Goal: Task Accomplishment & Management: Complete application form

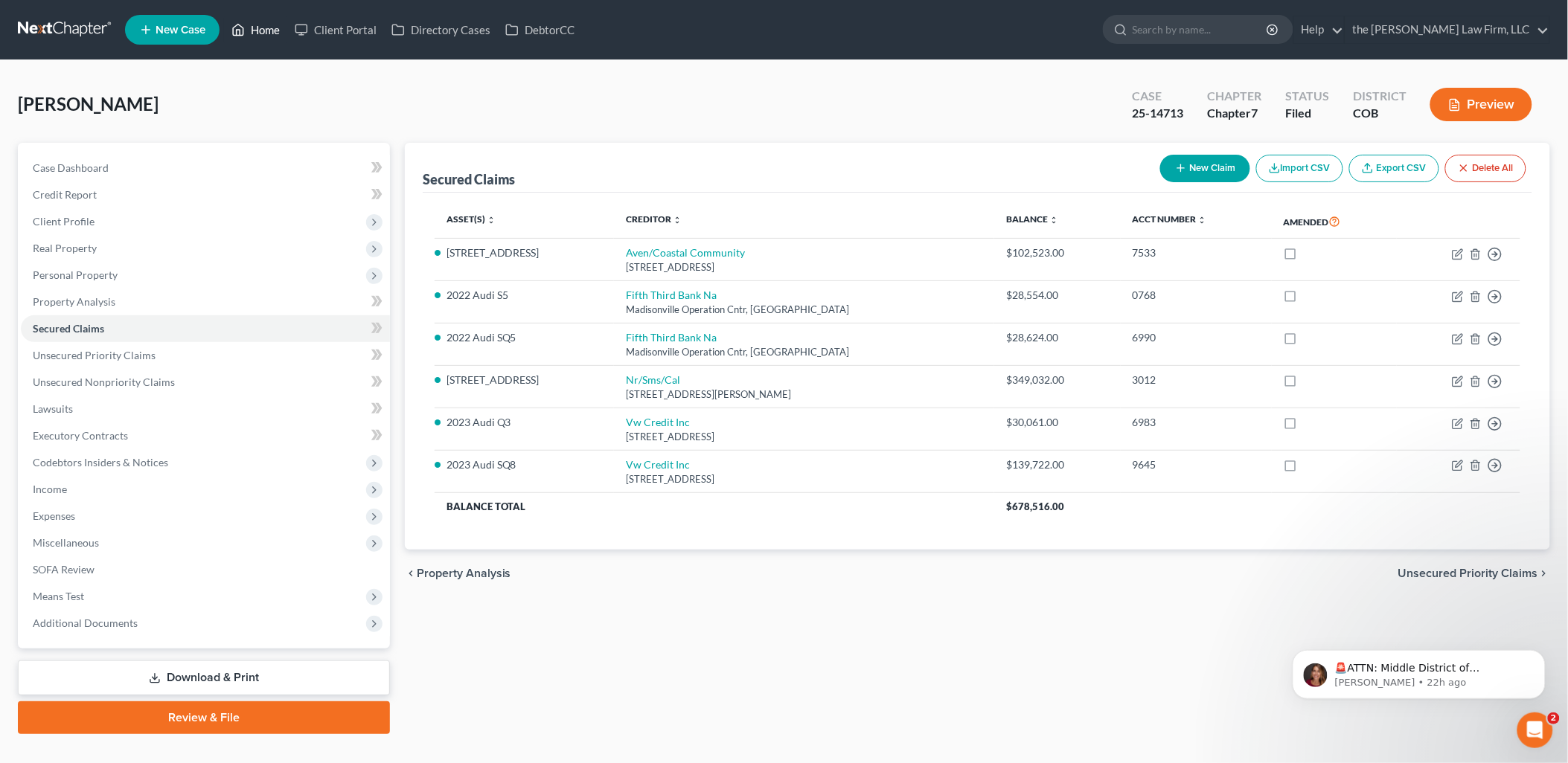
click at [255, 25] on link "Home" at bounding box center [256, 30] width 64 height 27
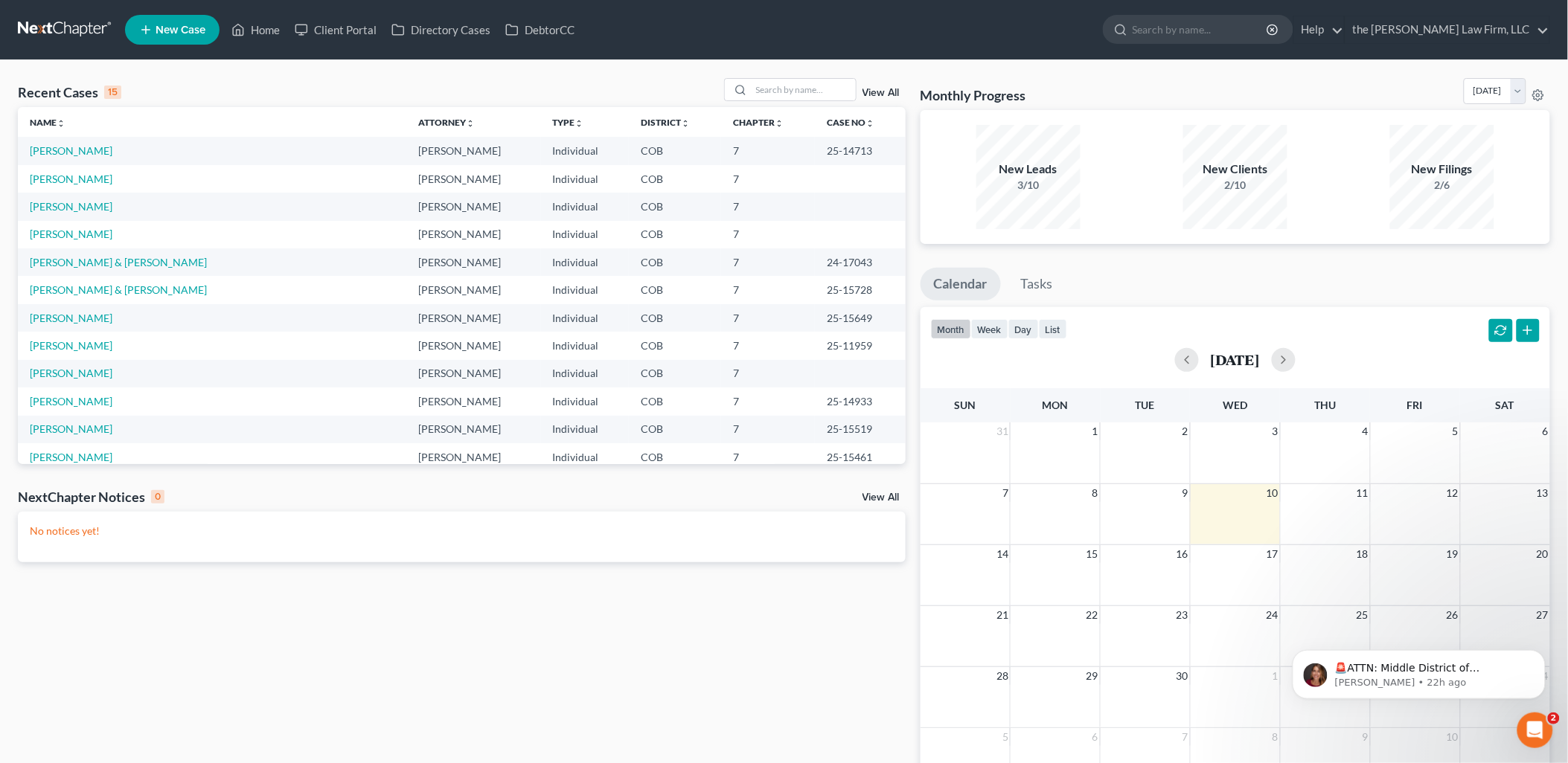
click at [171, 19] on link "New Case" at bounding box center [171, 29] width 94 height 29
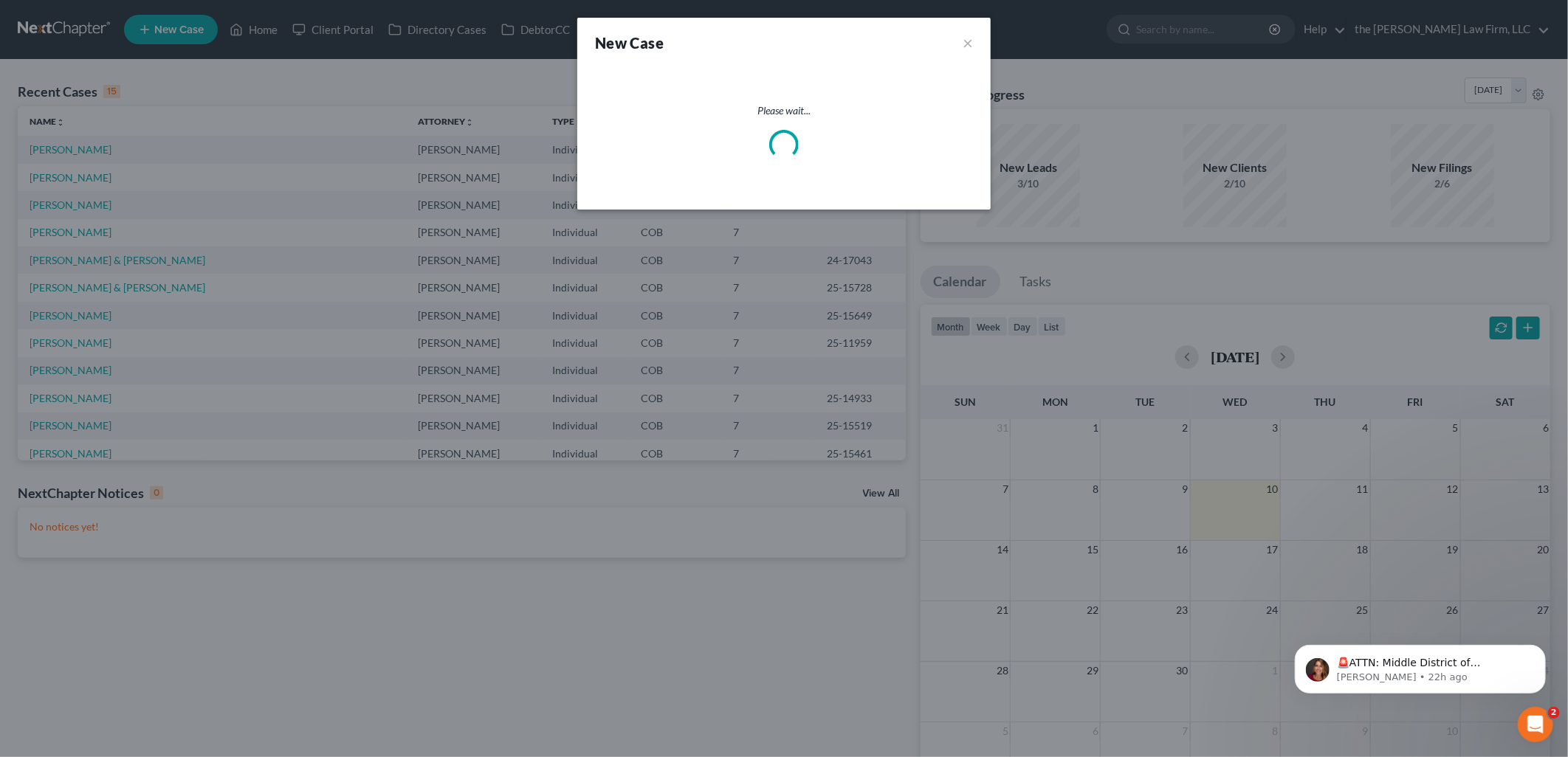
select select "11"
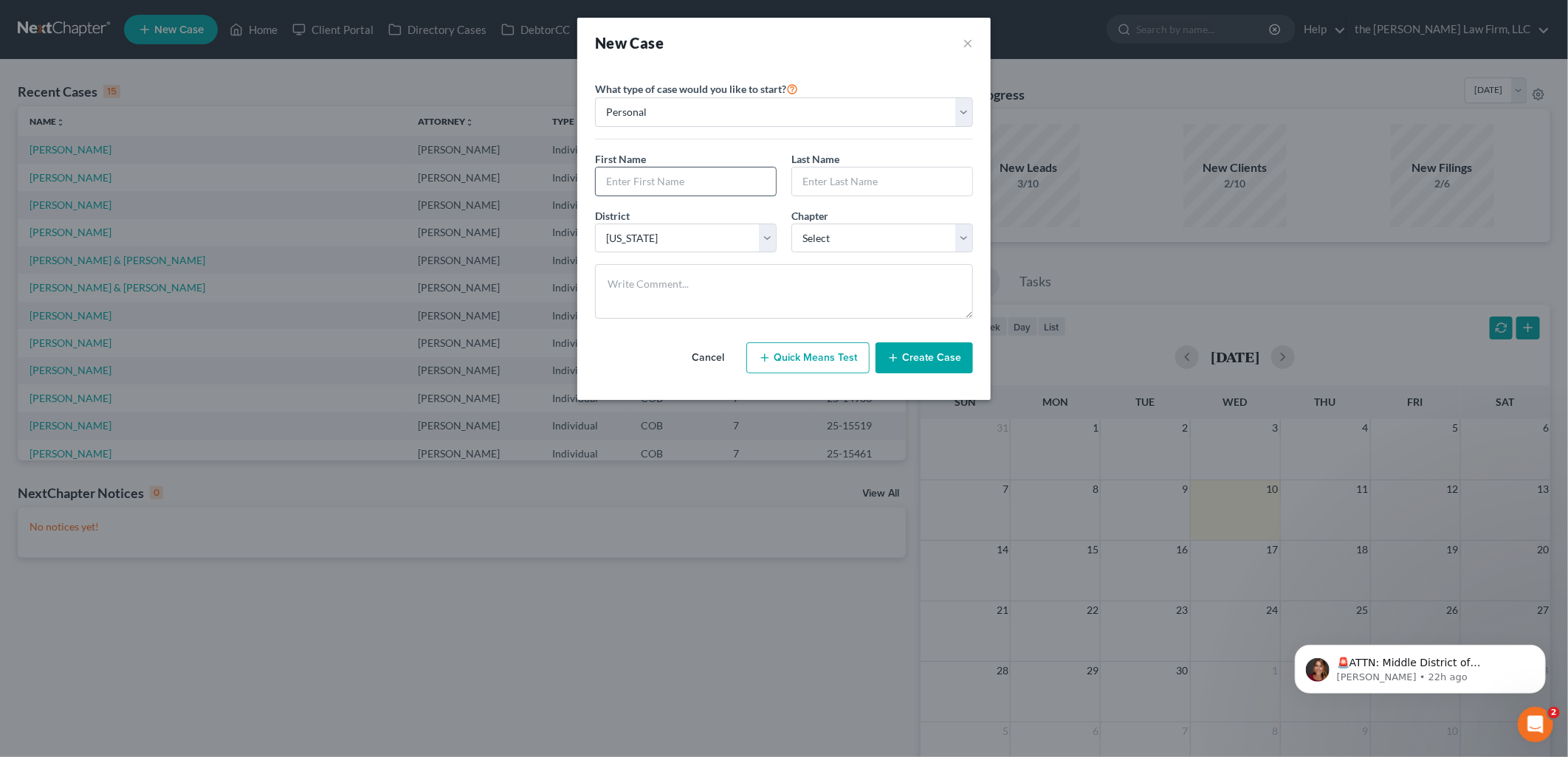
click at [703, 177] on input "text" at bounding box center [686, 182] width 180 height 28
type input "[PERSON_NAME]"
click at [874, 236] on select "Select 7 11 12 13" at bounding box center [882, 238] width 182 height 29
select select "0"
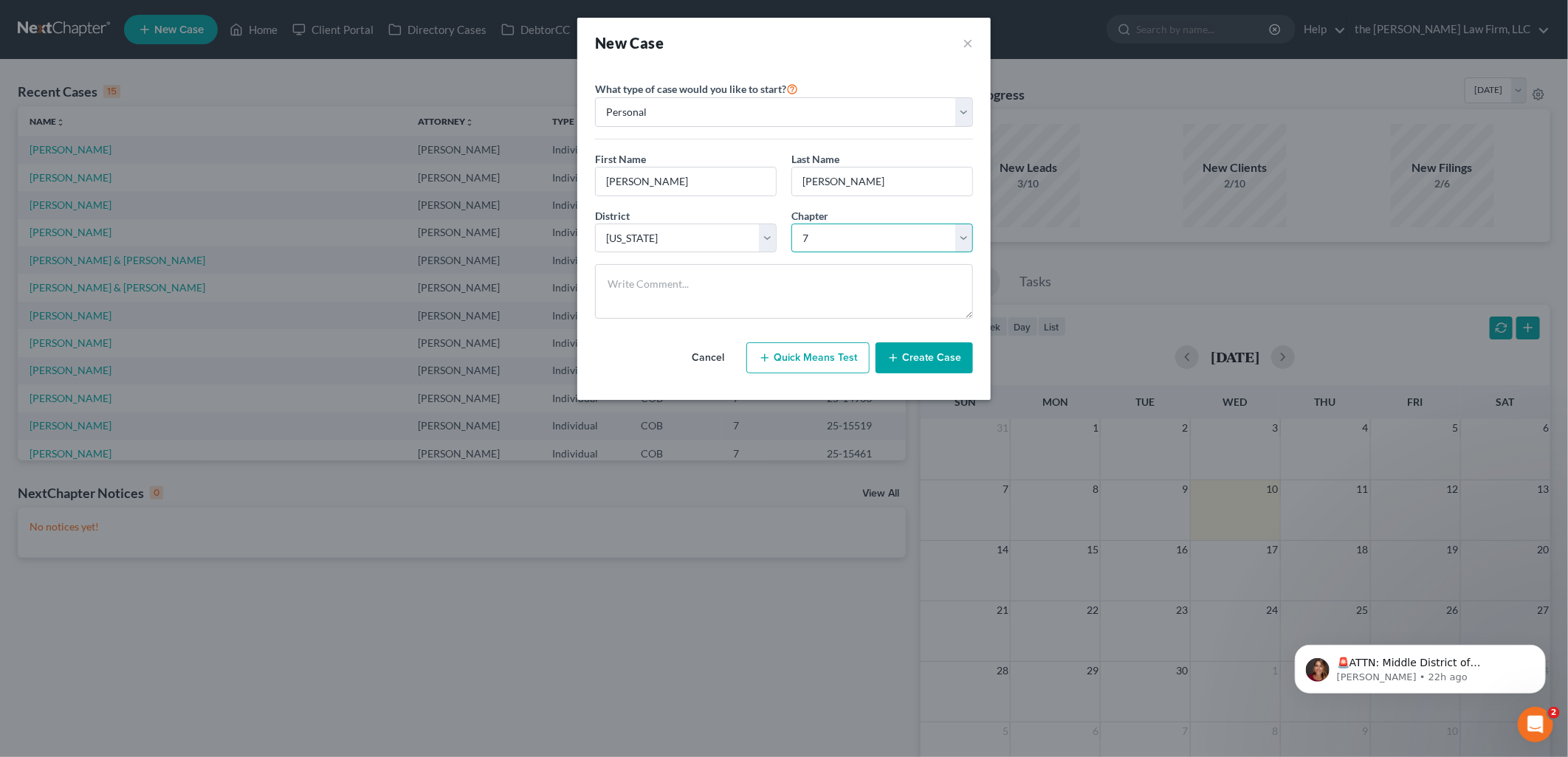
click at [792, 224] on select "Select 7 11 12 13" at bounding box center [882, 238] width 182 height 29
click at [950, 356] on button "Create Case" at bounding box center [924, 358] width 98 height 31
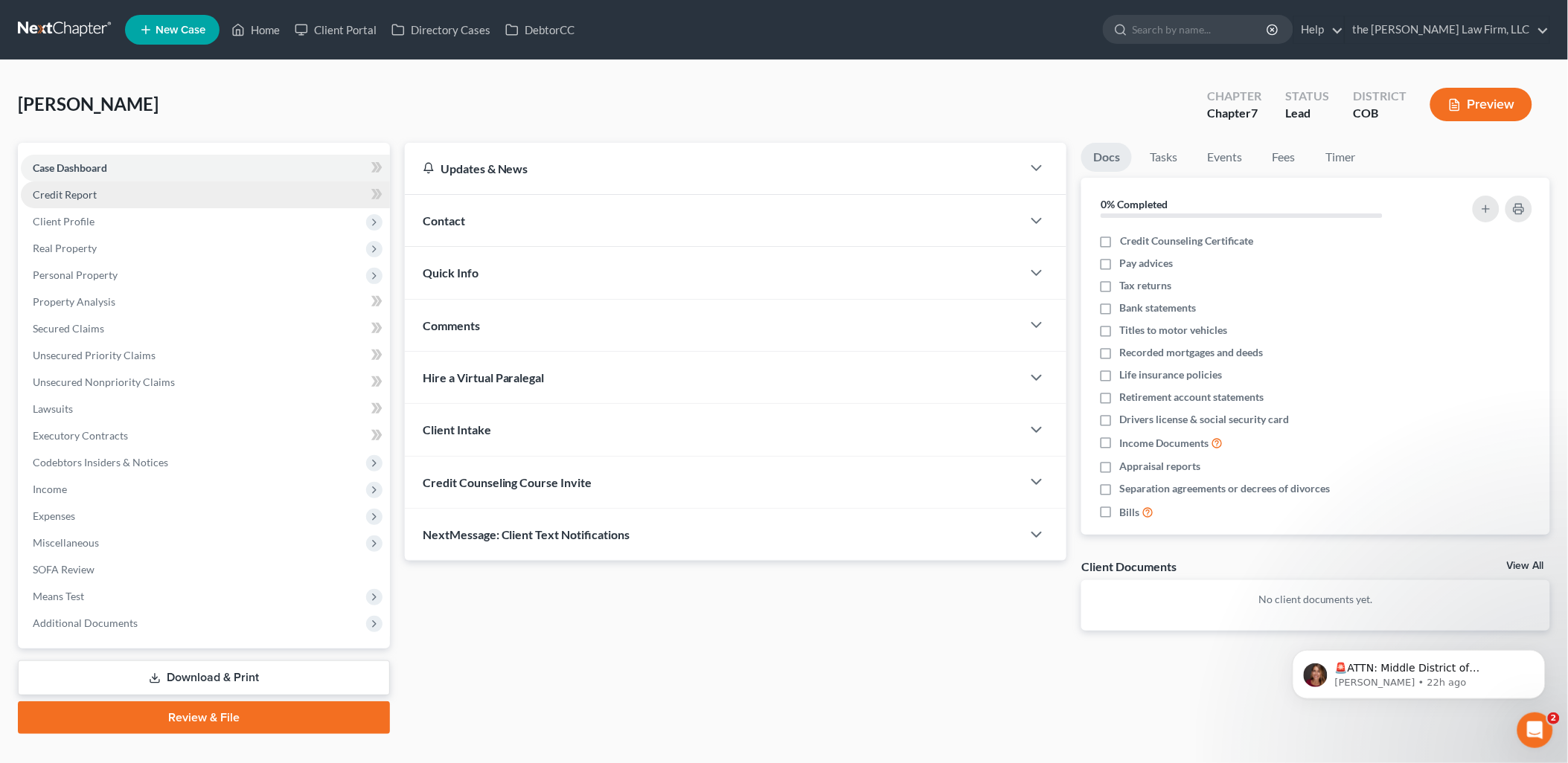
click at [79, 188] on span "Credit Report" at bounding box center [64, 195] width 64 height 13
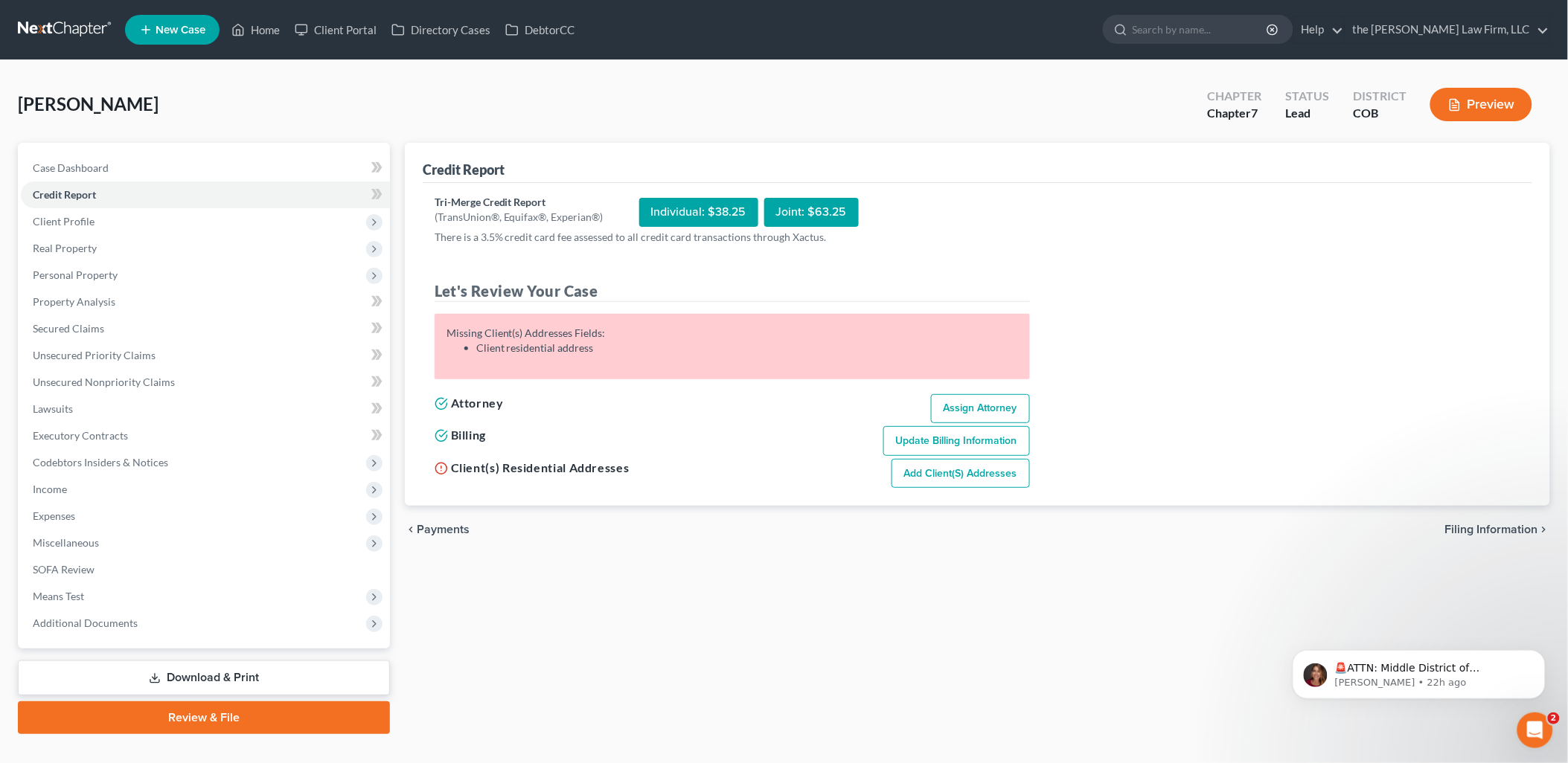
click at [989, 473] on link "Add Client(s) Addresses" at bounding box center [961, 473] width 138 height 29
select select "0"
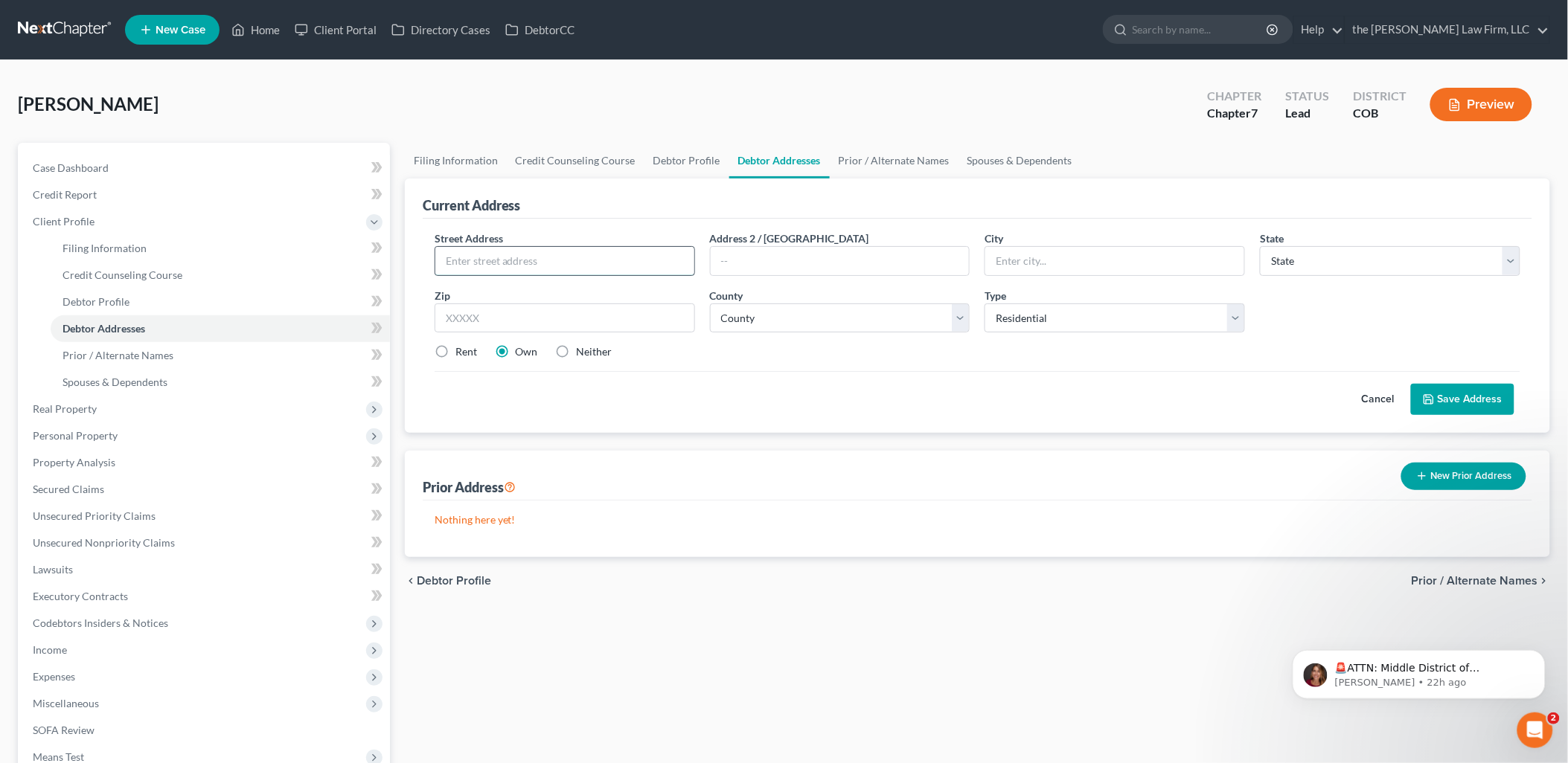
click at [647, 272] on input "text" at bounding box center [564, 261] width 259 height 29
type input "1445 Wagon Train Cir"
type input "[PERSON_NAME]"
select select "5"
type input "80107"
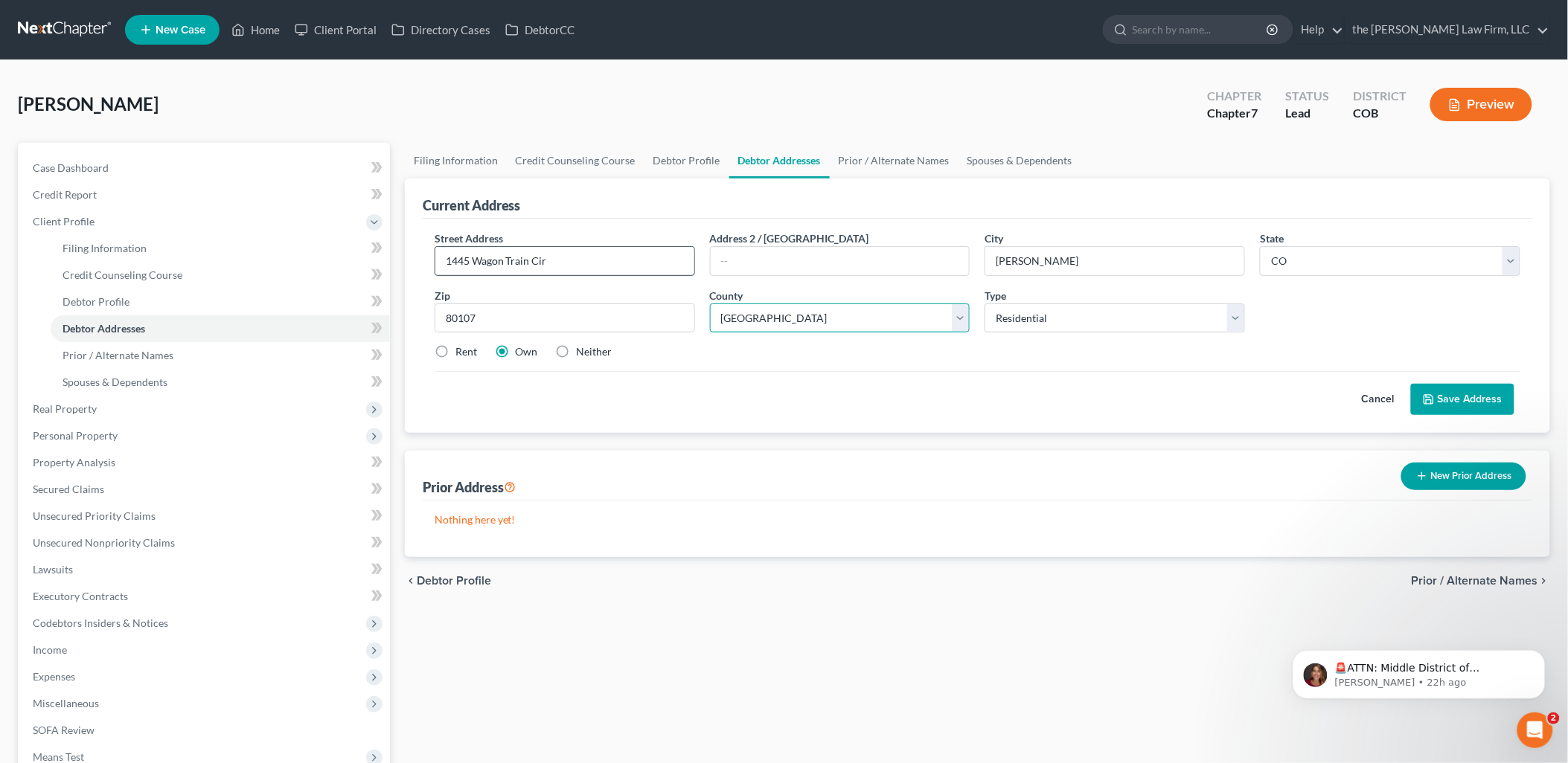
select select "21"
click at [468, 352] on label "Rent" at bounding box center [466, 352] width 21 height 15
click at [468, 352] on input "Rent" at bounding box center [466, 349] width 10 height 10
radio input "true"
click at [1478, 398] on button "Save Address" at bounding box center [1462, 399] width 103 height 31
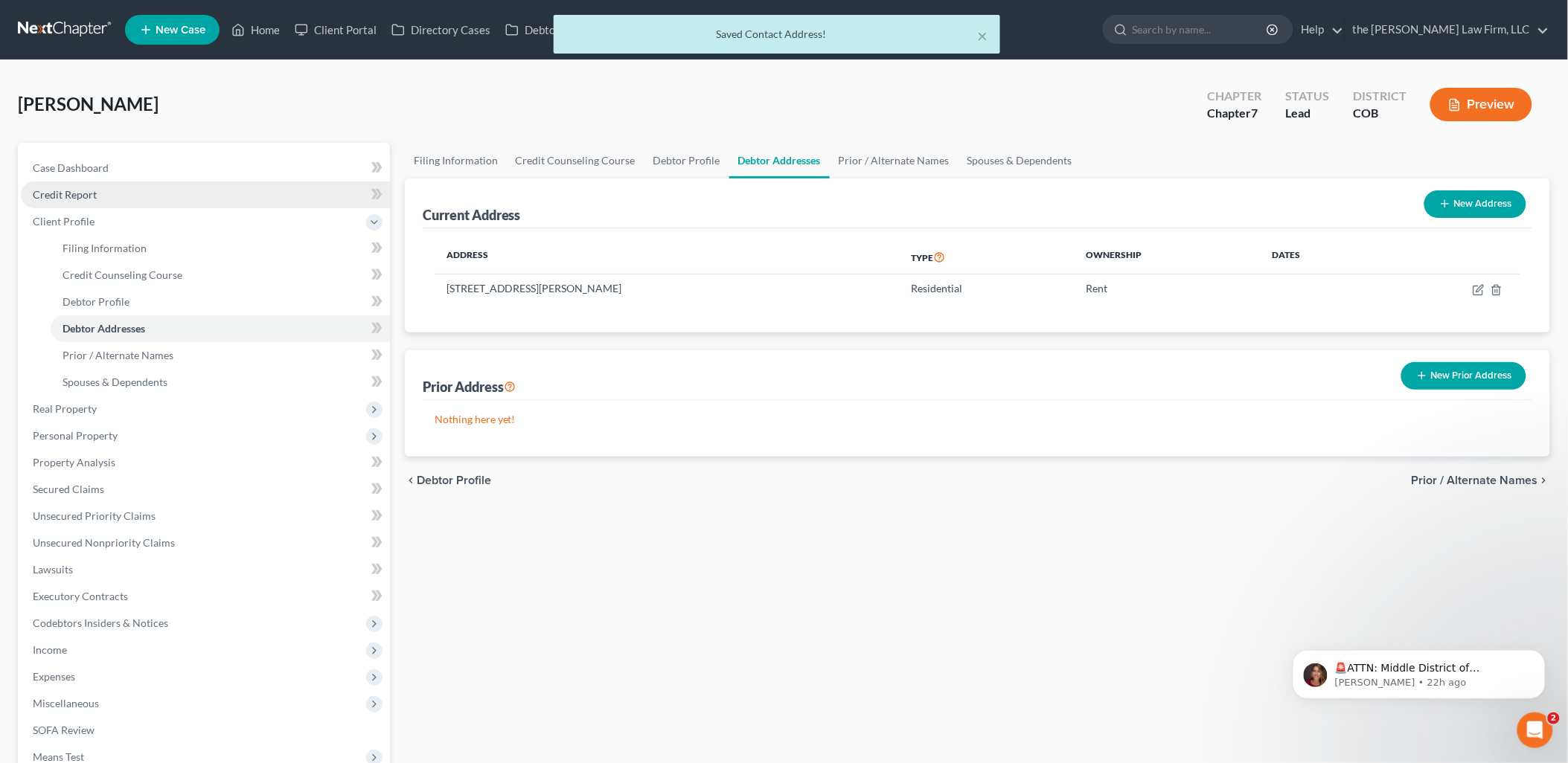
click at [71, 191] on span "Credit Report" at bounding box center [64, 195] width 64 height 13
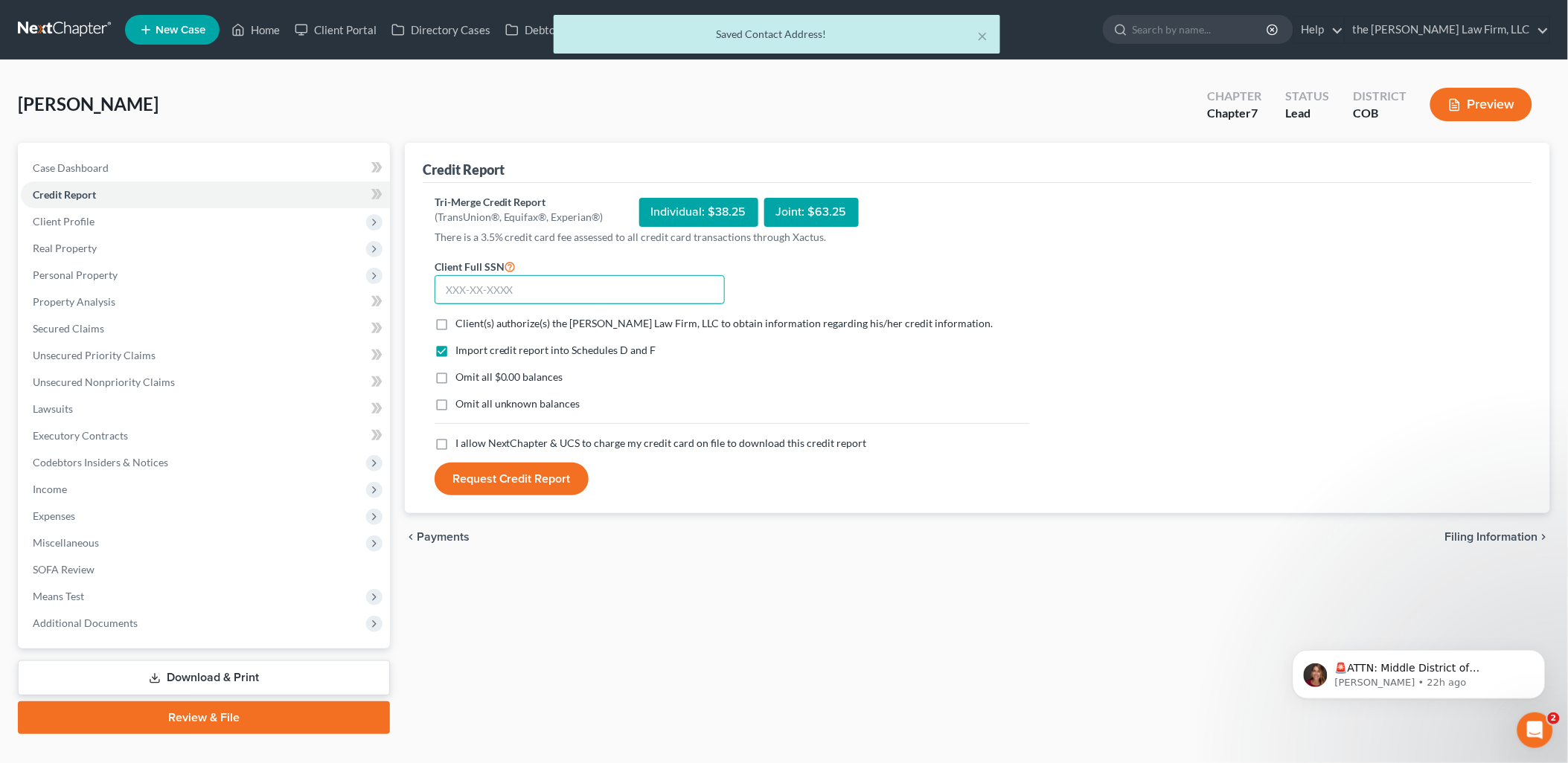
click at [537, 287] on input "text" at bounding box center [579, 290] width 290 height 29
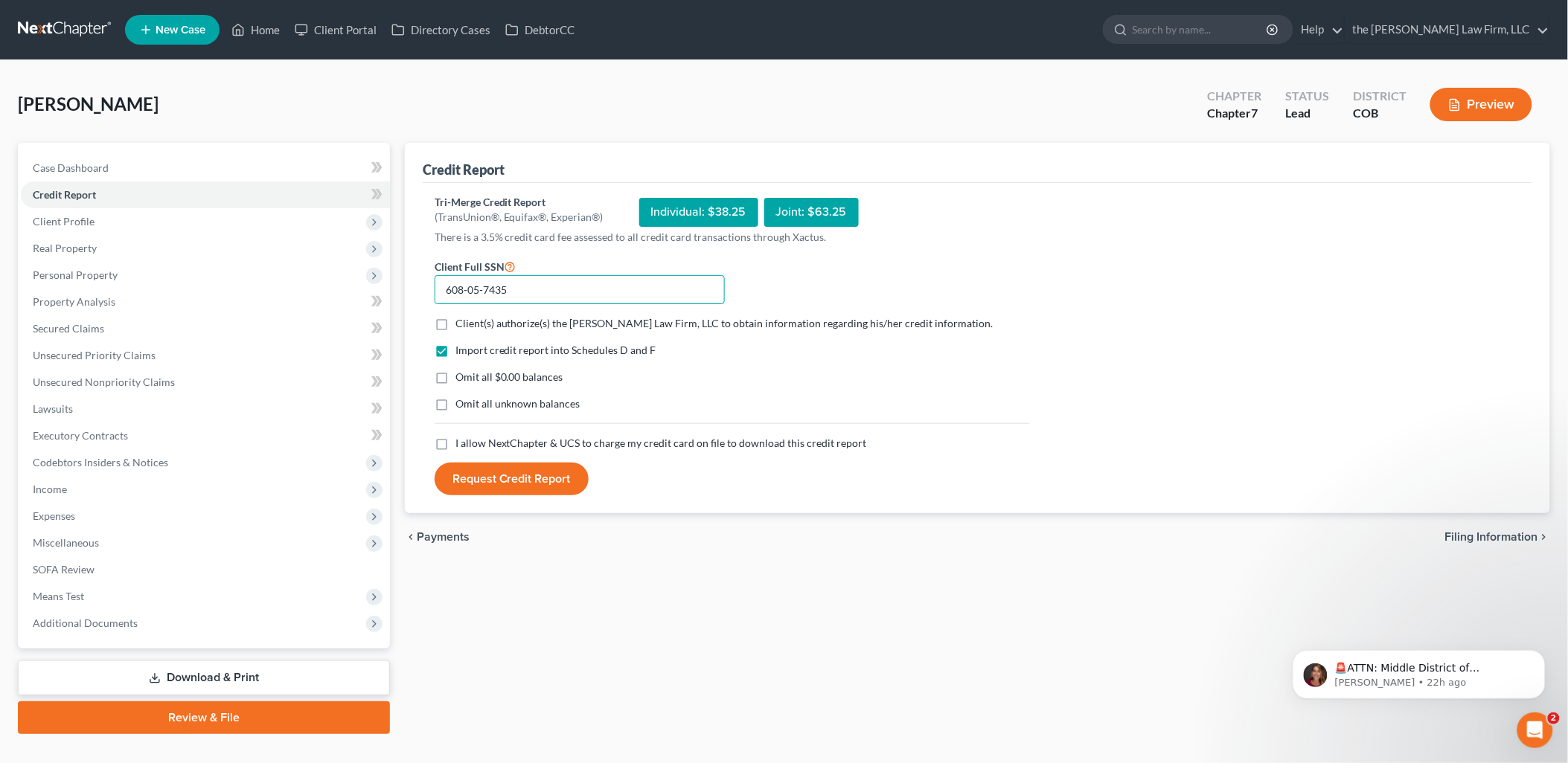
type input "608-05-7435"
click at [456, 326] on label "Client(s) authorize(s) the [PERSON_NAME] Law Firm, LLC to obtain information re…" at bounding box center [725, 323] width 538 height 15
click at [461, 326] on input "Client(s) authorize(s) the [PERSON_NAME] Law Firm, LLC to obtain information re…" at bounding box center [466, 321] width 10 height 10
checkbox input "true"
click at [456, 443] on label "I allow NextChapter & UCS to charge my credit card on file to download this cre…" at bounding box center [661, 443] width 411 height 15
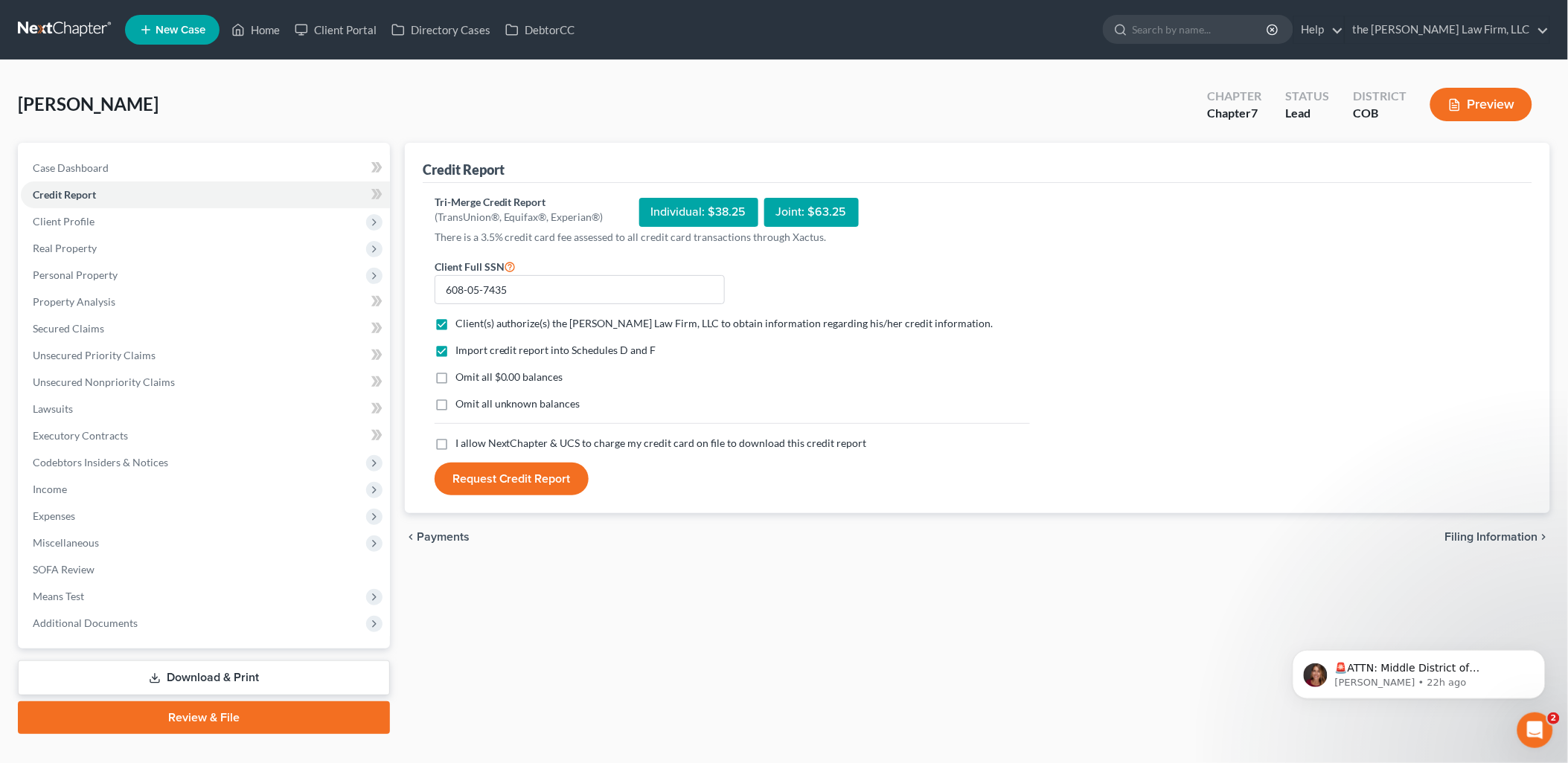
click at [461, 443] on input "I allow NextChapter & UCS to charge my credit card on file to download this cre…" at bounding box center [466, 441] width 10 height 10
checkbox input "true"
click at [506, 474] on button "Request Credit Report" at bounding box center [511, 479] width 154 height 33
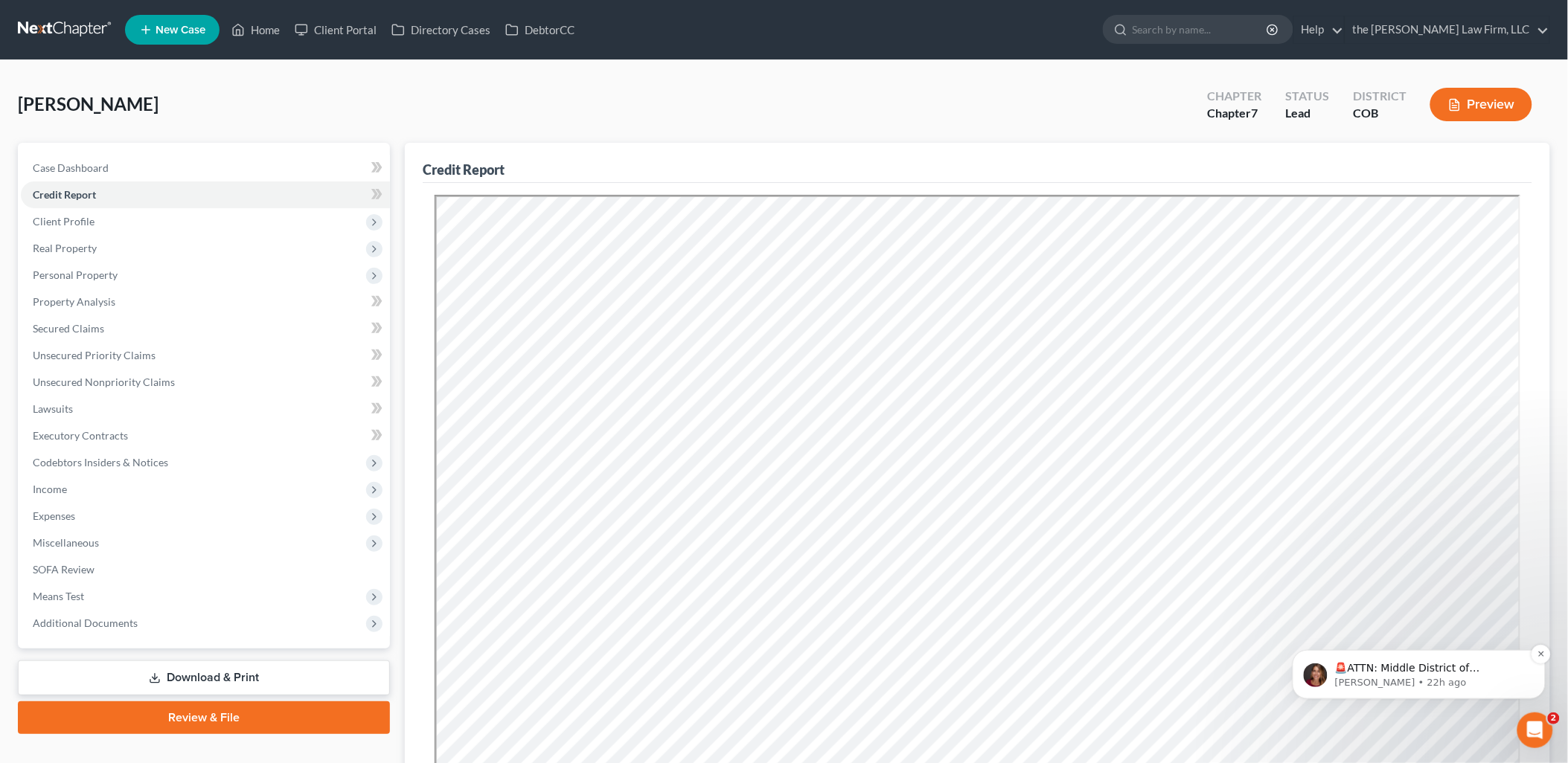
click at [1400, 669] on p "🚨ATTN: Middle District of [US_STATE] The court has added a new Credit Counselin…" at bounding box center [1430, 668] width 192 height 15
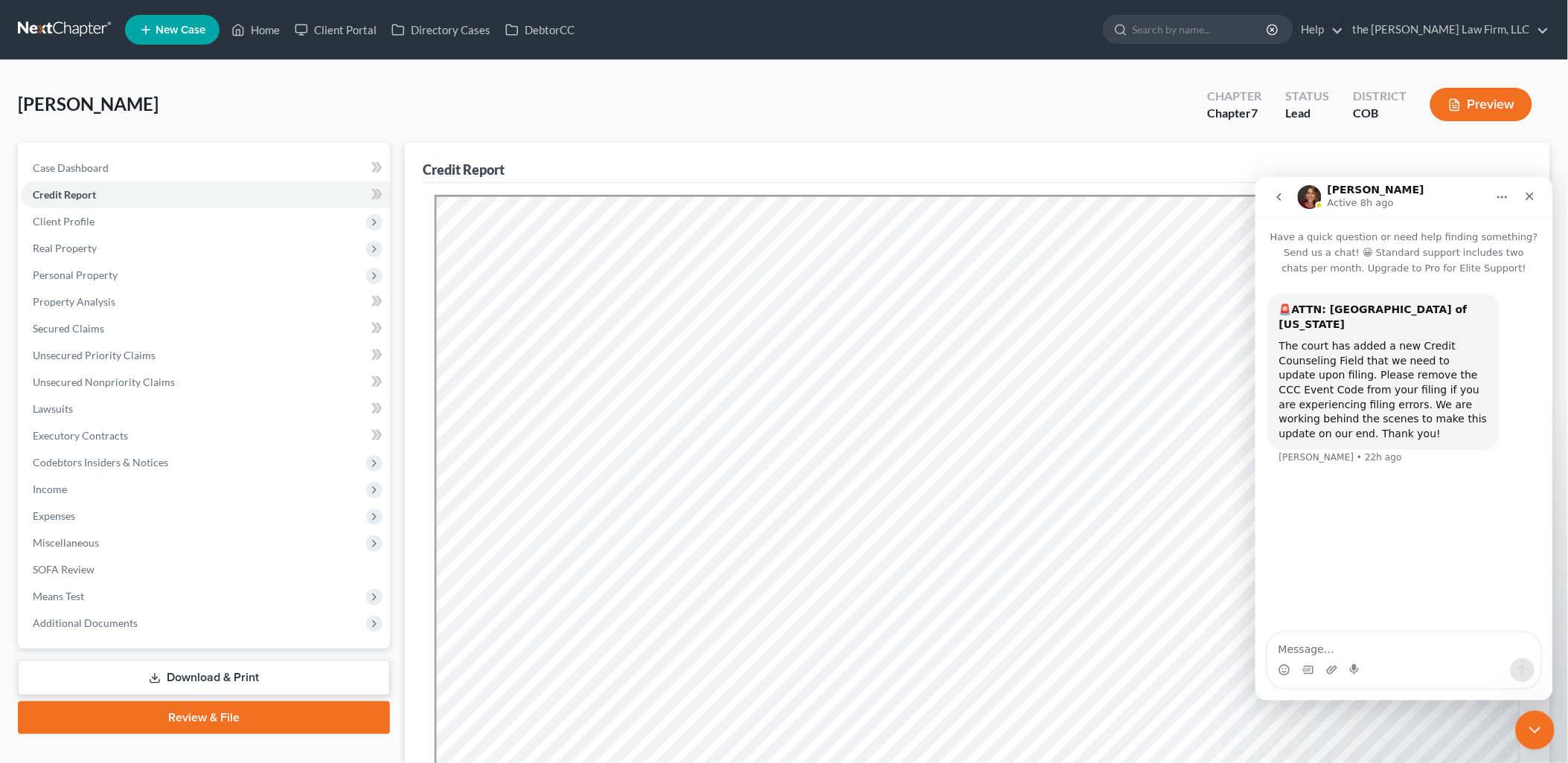
click at [1535, 728] on icon "Close Intercom Messenger" at bounding box center [1531, 728] width 17 height 17
